Goal: Find specific page/section: Find specific page/section

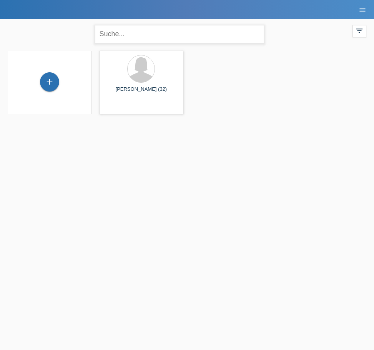
click at [117, 34] on input "text" at bounding box center [179, 34] width 169 height 18
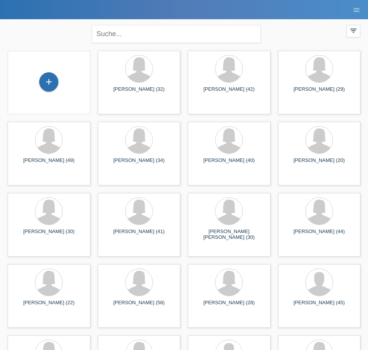
click at [153, 43] on div "close" at bounding box center [184, 33] width 192 height 28
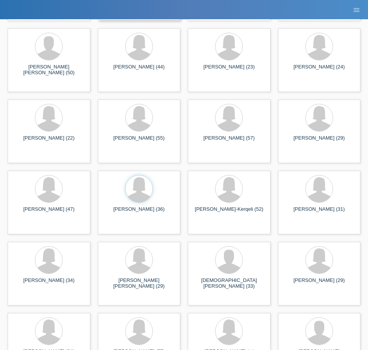
scroll to position [694, 0]
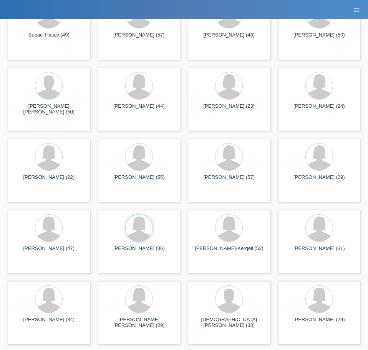
click at [365, 190] on div "close filter_list view_module Alle Kund*innen anzeigen star Markierte [PERSON_N…" at bounding box center [184, 334] width 368 height 2019
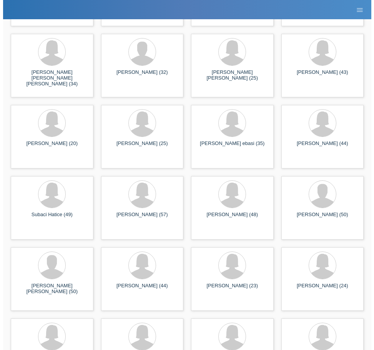
scroll to position [0, 0]
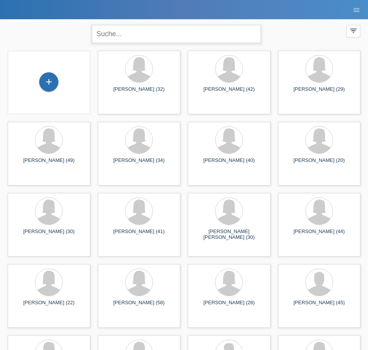
click at [115, 35] on input "text" at bounding box center [176, 34] width 169 height 18
type input "tuba du"
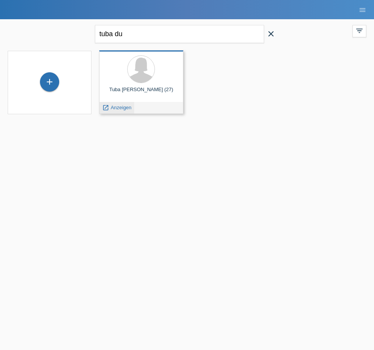
click at [117, 106] on span "Anzeigen" at bounding box center [121, 108] width 21 height 6
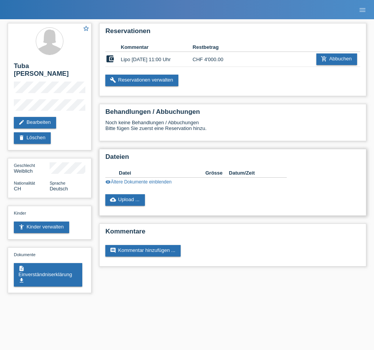
click at [145, 181] on link "visibility Ältere Dokumente einblenden" at bounding box center [138, 181] width 66 height 5
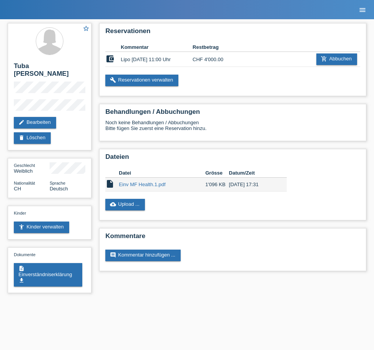
click at [363, 9] on icon "menu" at bounding box center [363, 10] width 8 height 8
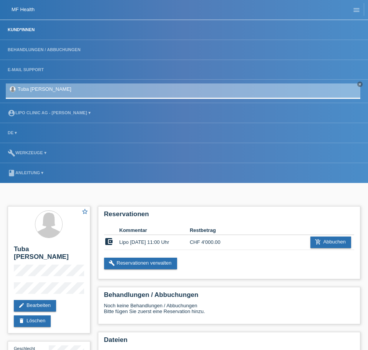
click at [33, 28] on link "Kund*innen" at bounding box center [21, 29] width 35 height 5
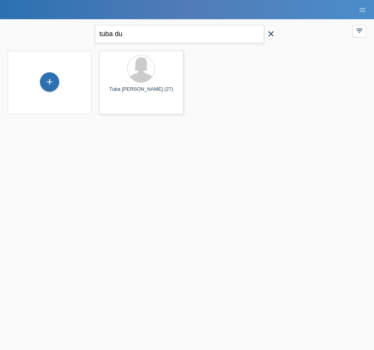
click at [228, 41] on div "tuba du close" at bounding box center [187, 33] width 192 height 28
drag, startPoint x: 200, startPoint y: 27, endPoint x: 28, endPoint y: 25, distance: 171.5
click at [28, 25] on div "tuba du close filter_list view_module Alle Kund*innen anzeigen star Markierte K…" at bounding box center [187, 33] width 366 height 28
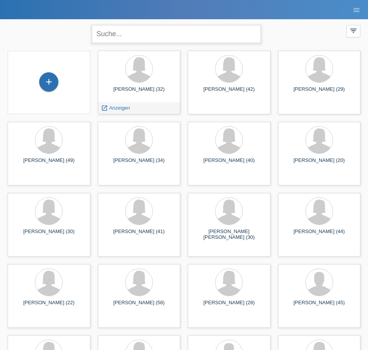
click at [129, 29] on input "text" at bounding box center [176, 34] width 169 height 18
type input "sij kli"
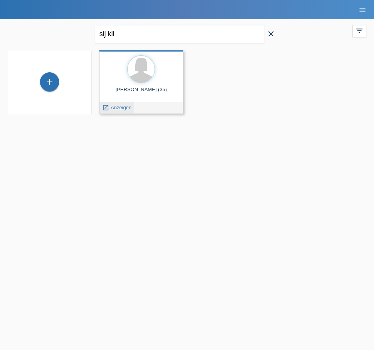
click at [123, 107] on span "Anzeigen" at bounding box center [121, 108] width 21 height 6
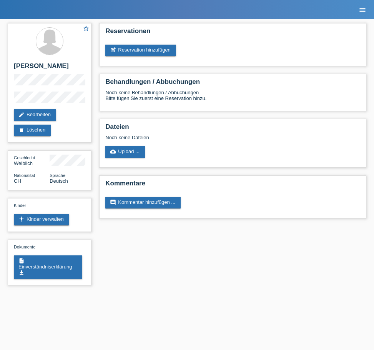
click at [366, 9] on icon "menu" at bounding box center [363, 10] width 8 height 8
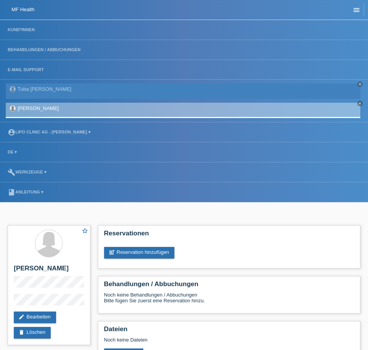
click at [358, 11] on icon "menu" at bounding box center [357, 10] width 8 height 8
